Goal: Task Accomplishment & Management: Complete application form

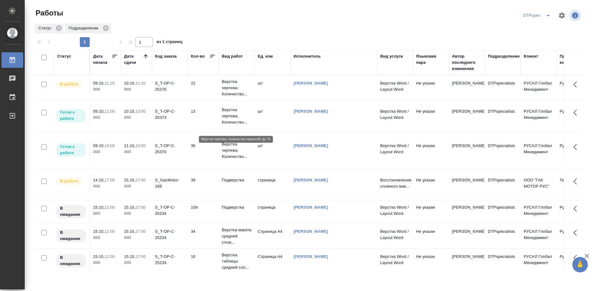
click at [233, 125] on p "Верстка чертежа. Количество..." at bounding box center [237, 116] width 30 height 19
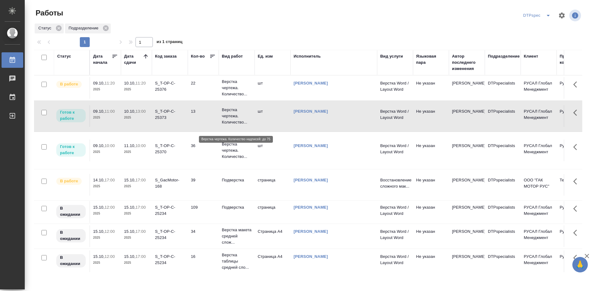
click at [233, 125] on p "Верстка чертежа. Количество..." at bounding box center [237, 116] width 30 height 19
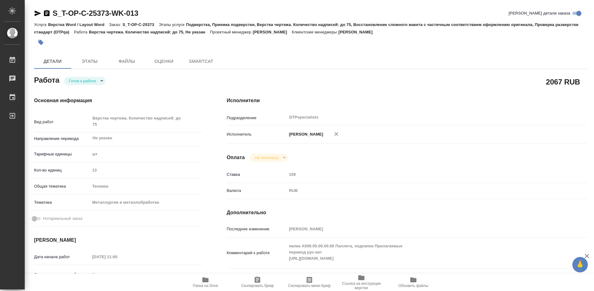
type textarea "x"
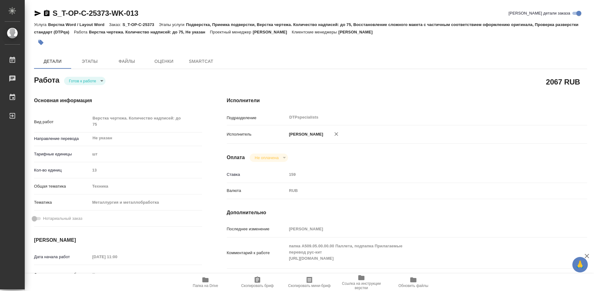
type textarea "x"
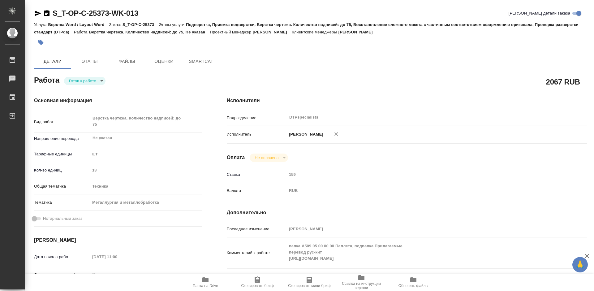
type textarea "x"
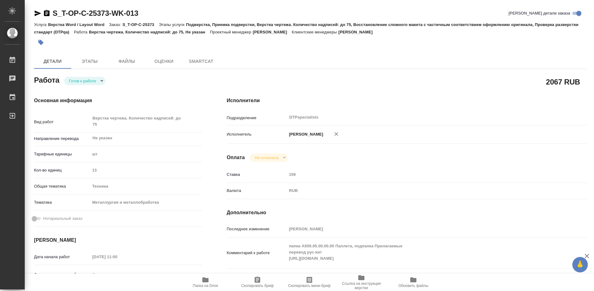
type textarea "x"
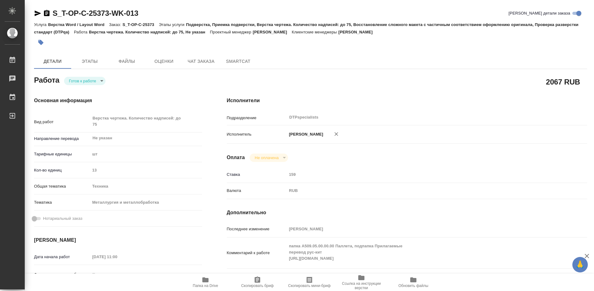
type textarea "x"
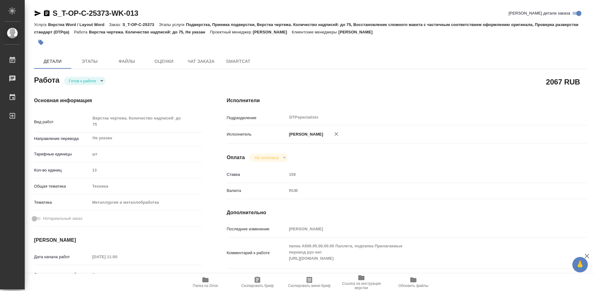
type textarea "x"
